Goal: Task Accomplishment & Management: Use online tool/utility

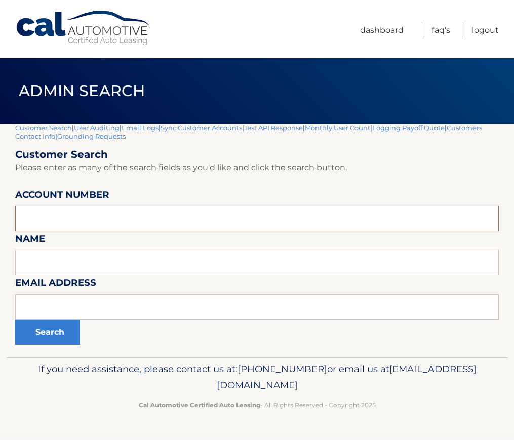
click at [59, 219] on input "text" at bounding box center [256, 218] width 483 height 25
paste input "44455521227"
type input "44455521227"
click at [53, 329] on button "Search" at bounding box center [47, 332] width 65 height 25
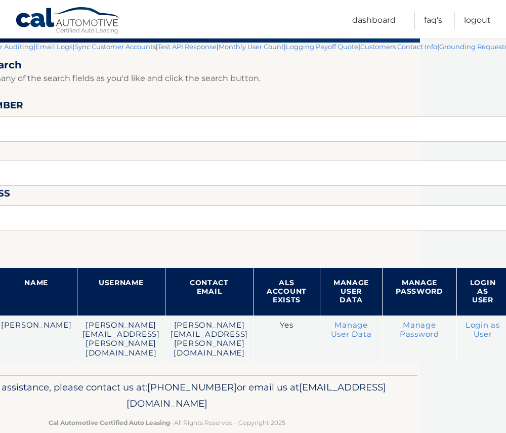
scroll to position [81, 95]
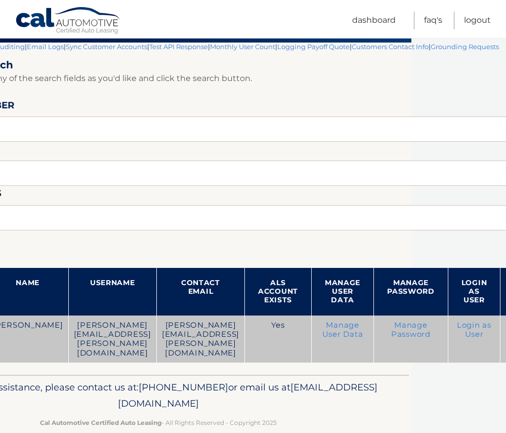
click at [492, 327] on link "Login as User" at bounding box center [474, 329] width 34 height 18
